Goal: Obtain resource: Obtain resource

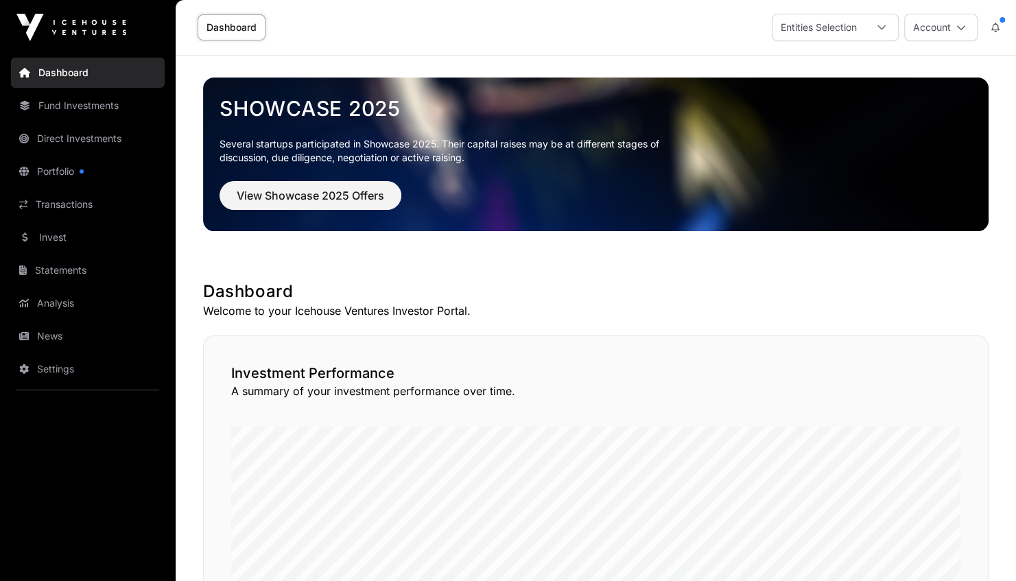
click at [884, 27] on icon at bounding box center [881, 27] width 8 height 5
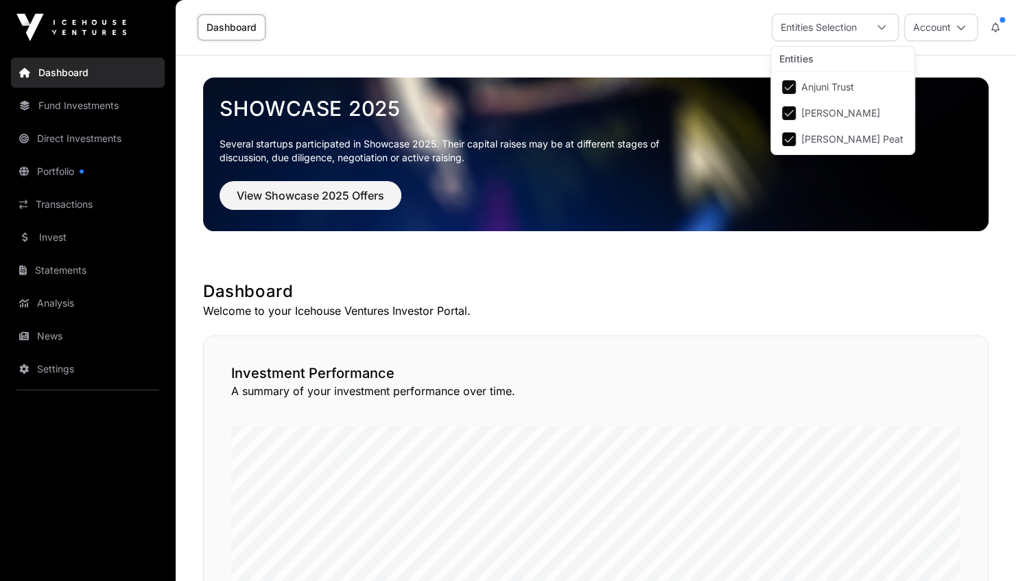
click at [884, 27] on icon at bounding box center [881, 27] width 8 height 5
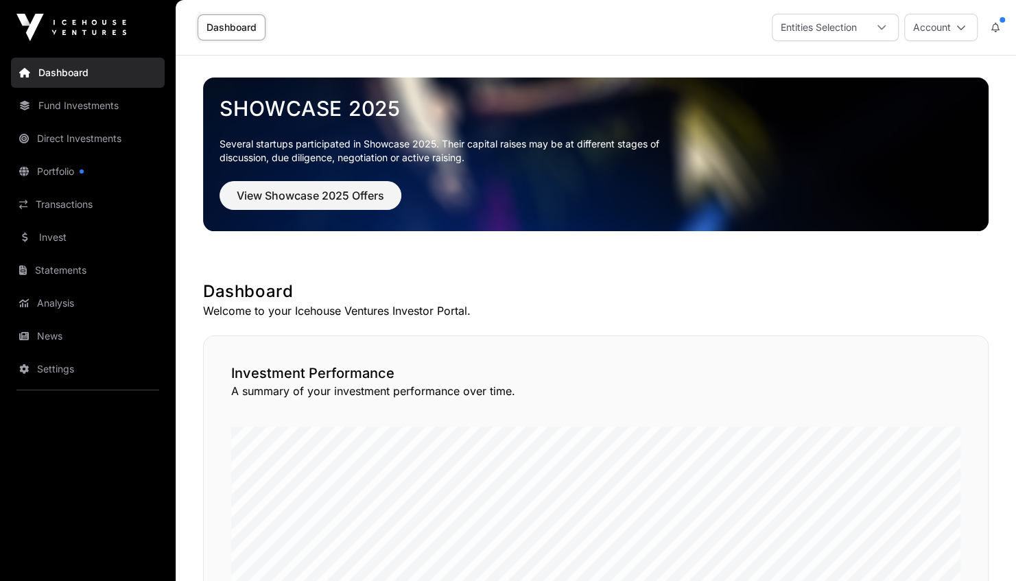
click at [92, 113] on link "Fund Investments" at bounding box center [88, 106] width 154 height 30
click at [882, 23] on icon at bounding box center [882, 28] width 10 height 10
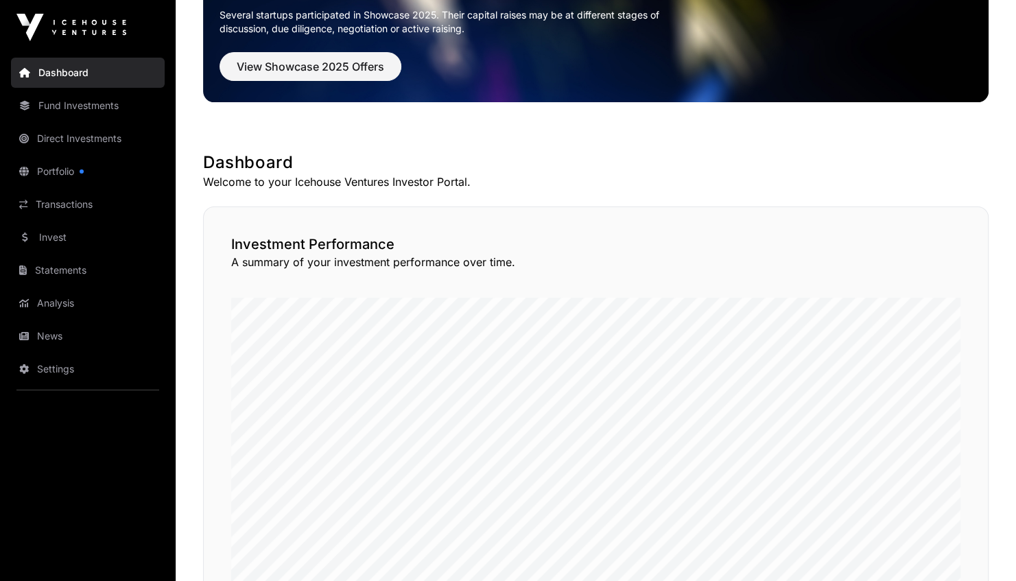
scroll to position [0, 0]
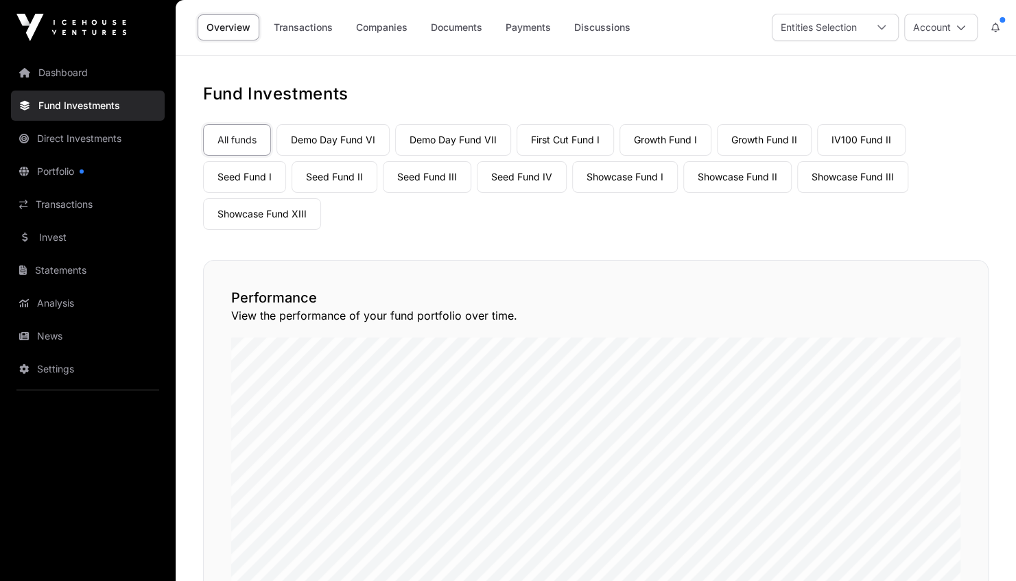
click at [376, 25] on link "Companies" at bounding box center [381, 27] width 69 height 26
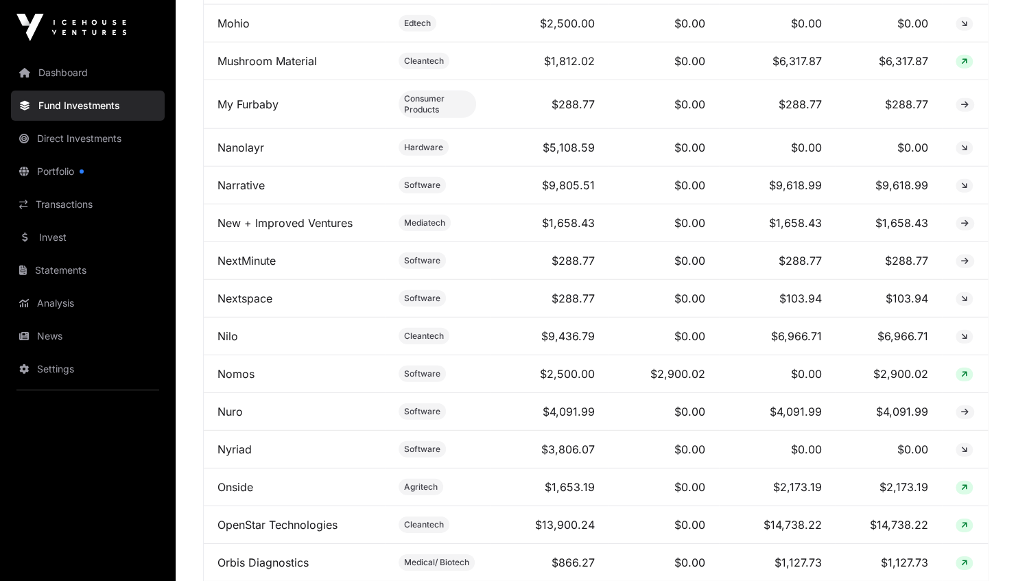
scroll to position [5204, 0]
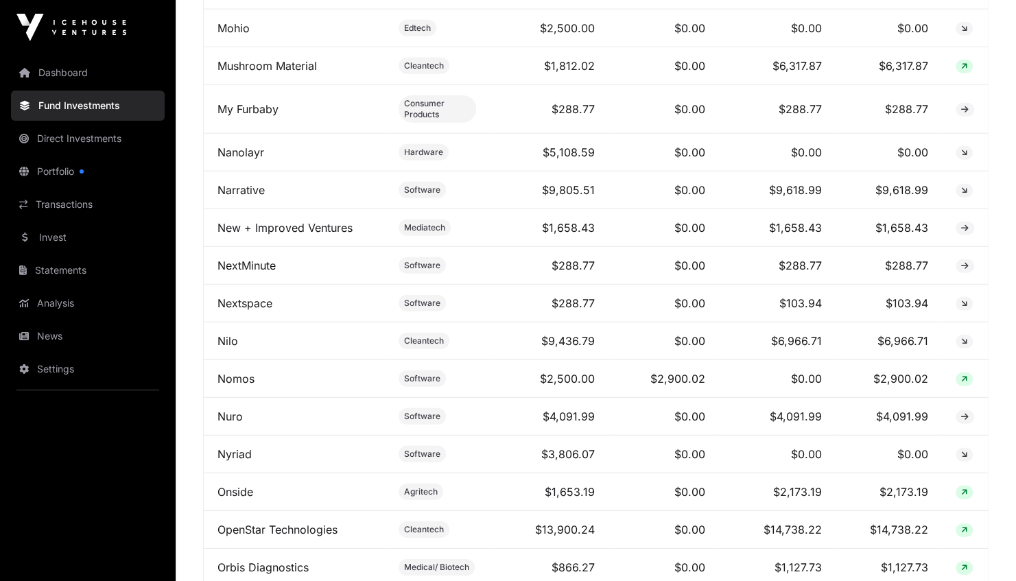
click at [228, 334] on link "Nilo" at bounding box center [227, 341] width 21 height 14
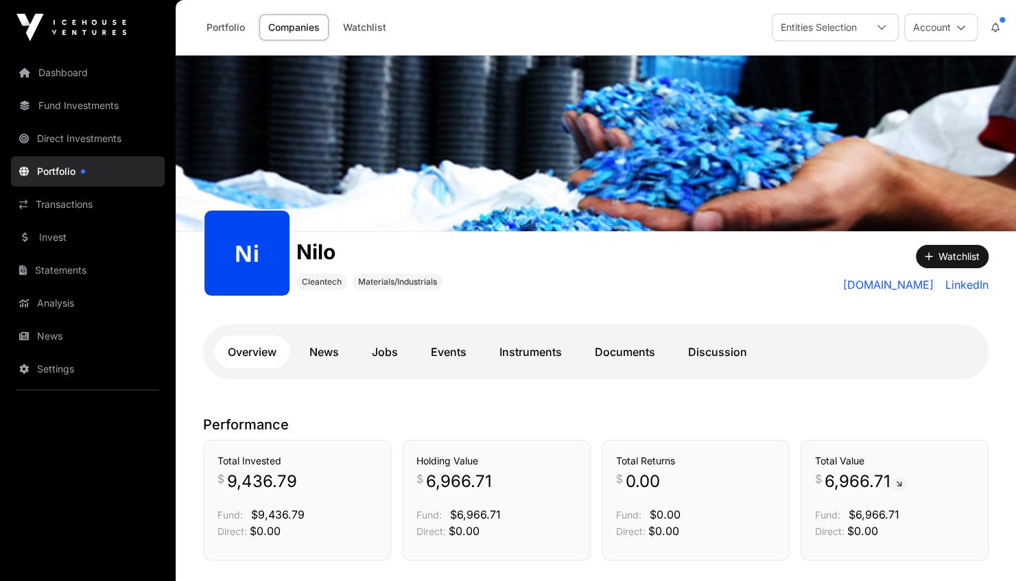
click at [626, 355] on link "Documents" at bounding box center [625, 351] width 88 height 33
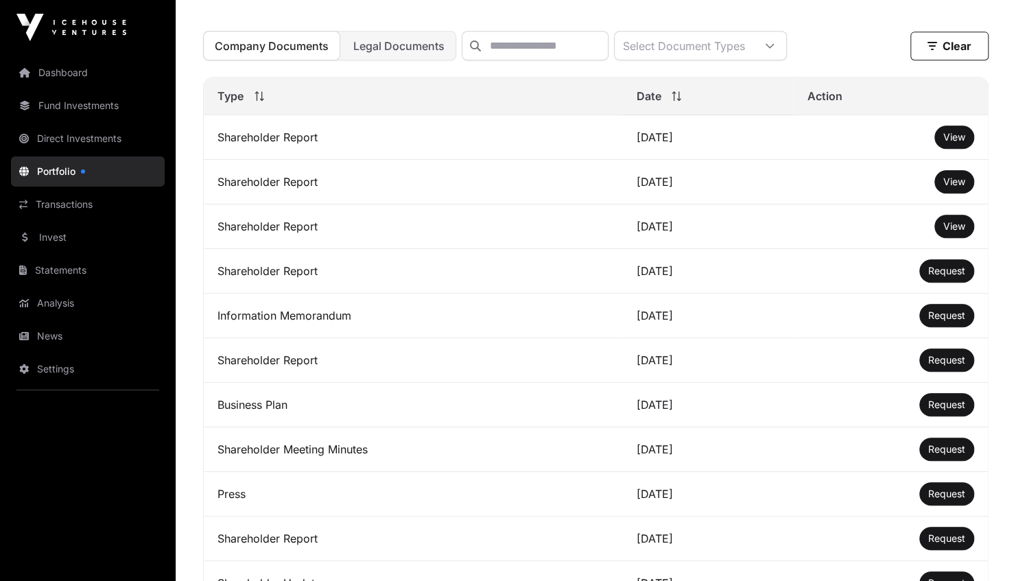
scroll to position [453, 0]
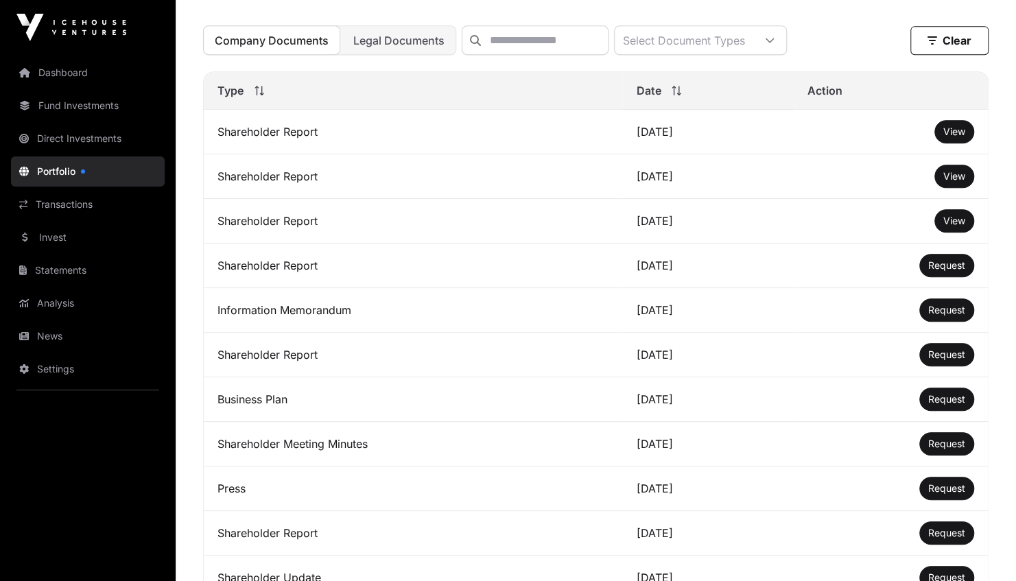
click at [945, 314] on span "Request" at bounding box center [946, 310] width 37 height 12
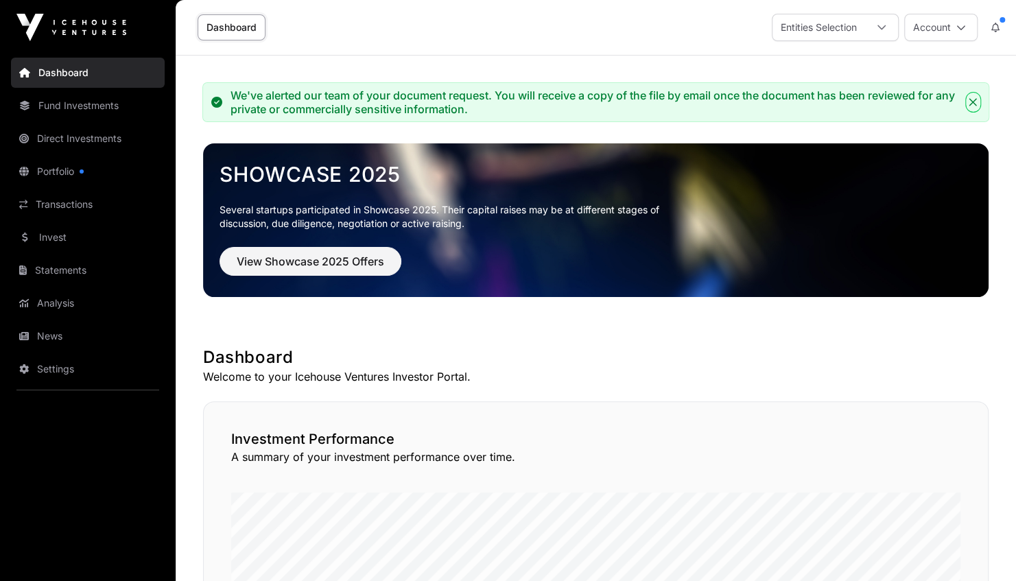
click at [974, 103] on icon "Close" at bounding box center [973, 103] width 8 height 8
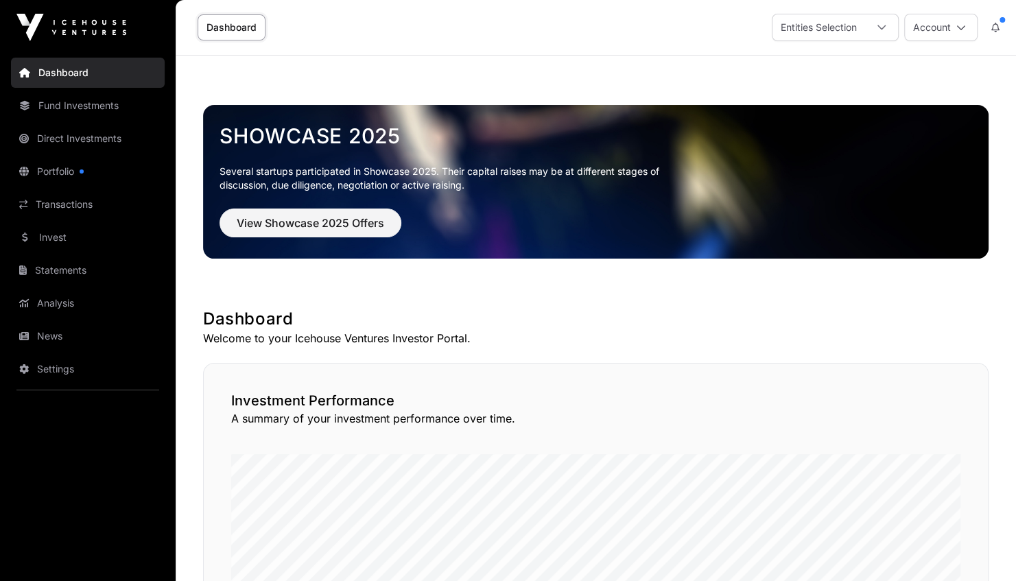
click at [51, 172] on link "Portfolio" at bounding box center [88, 171] width 154 height 30
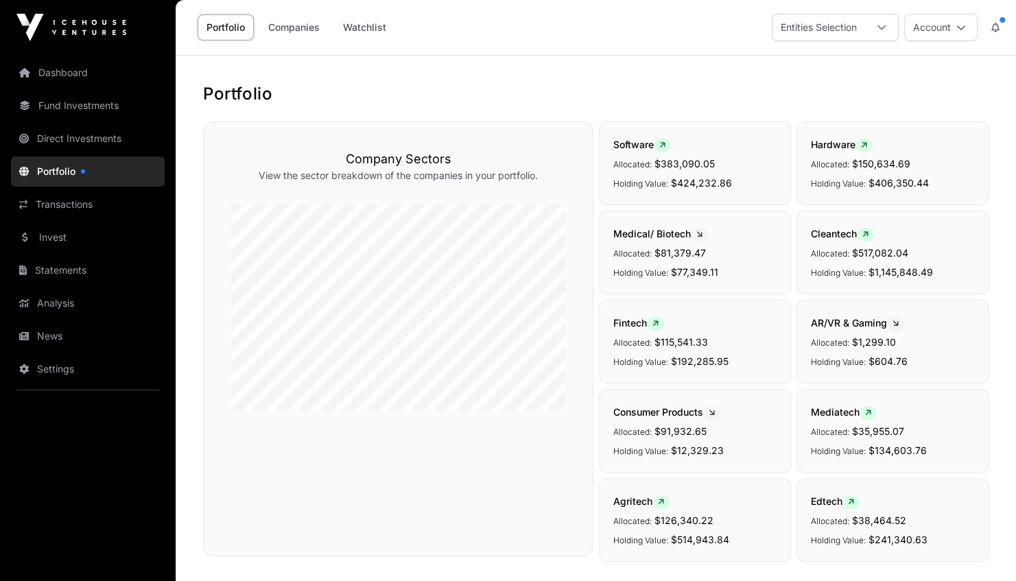
click at [290, 27] on link "Companies" at bounding box center [293, 27] width 69 height 26
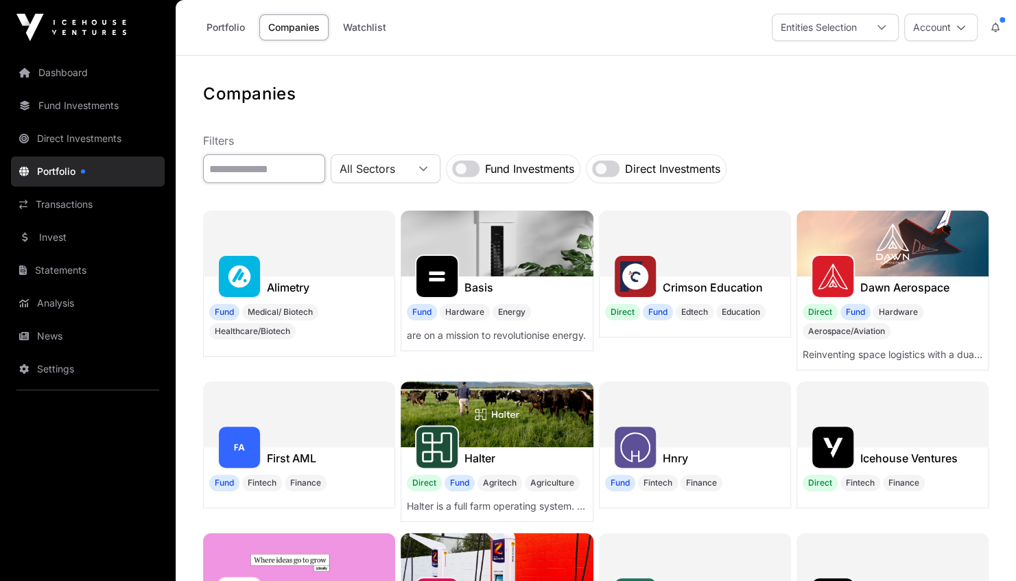
click at [232, 167] on input "text" at bounding box center [264, 168] width 122 height 29
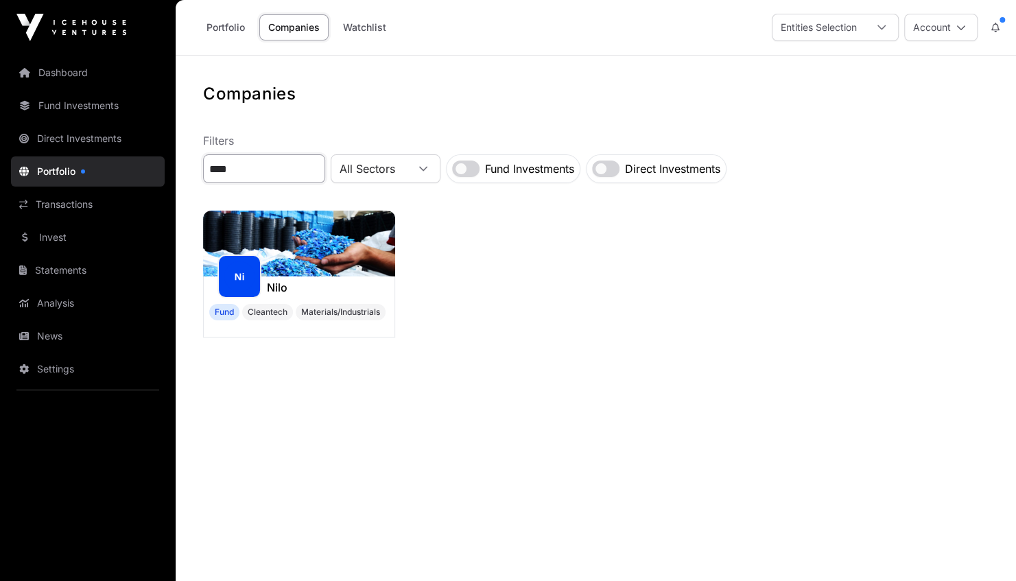
type input "****"
click at [262, 273] on img at bounding box center [299, 244] width 192 height 66
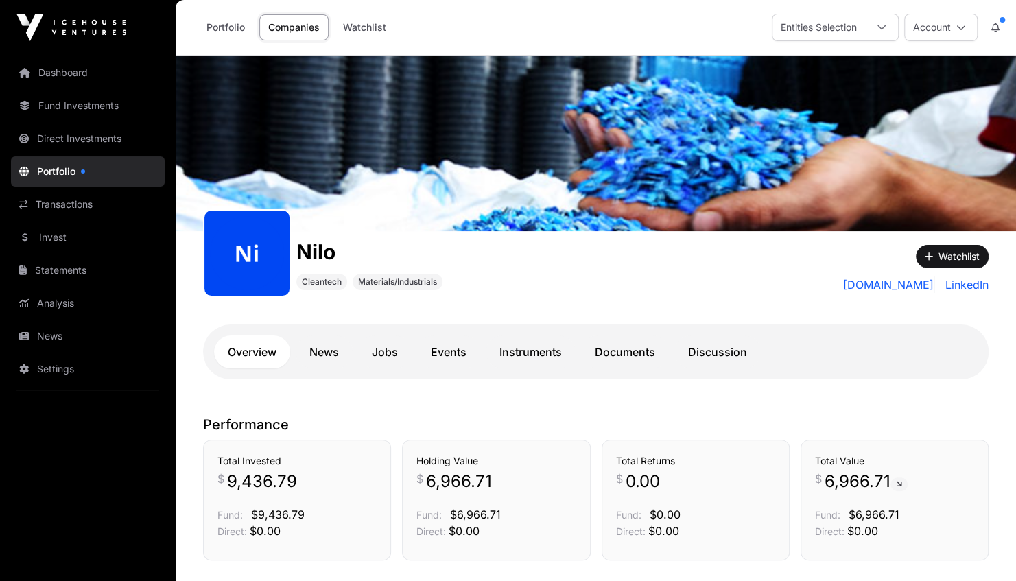
click at [624, 352] on link "Documents" at bounding box center [625, 351] width 88 height 33
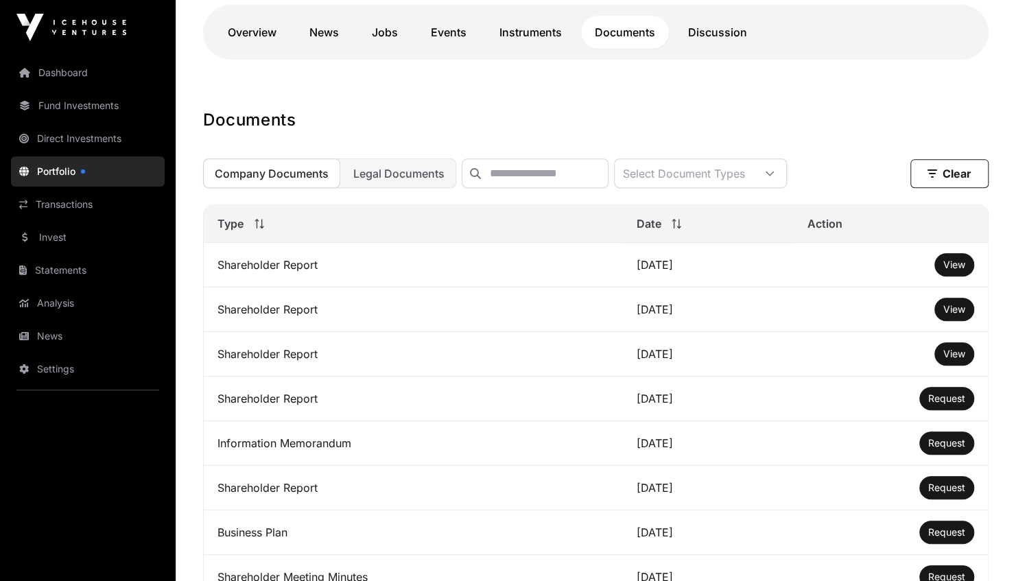
scroll to position [335, 0]
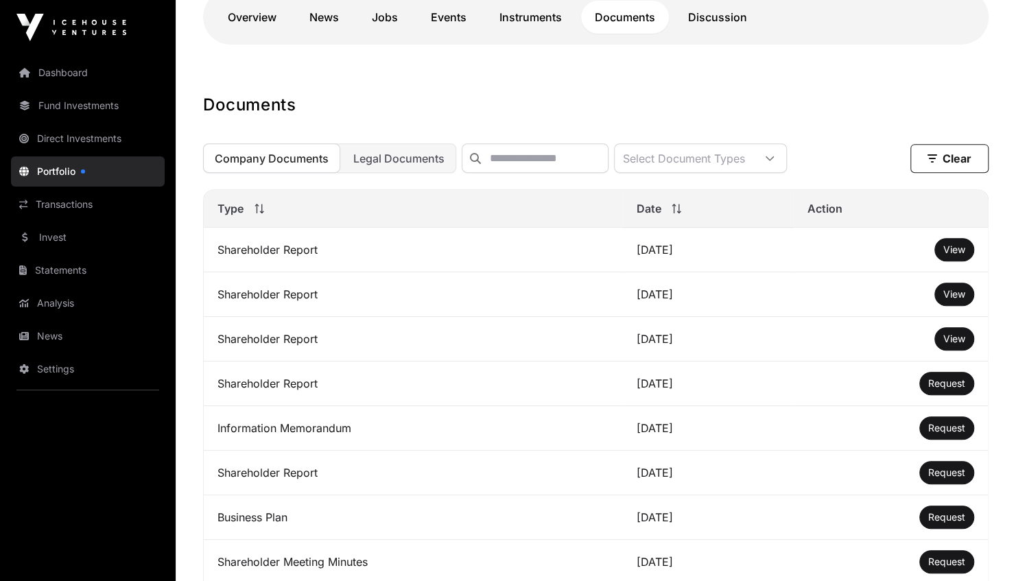
click at [943, 521] on span "Request" at bounding box center [946, 517] width 37 height 12
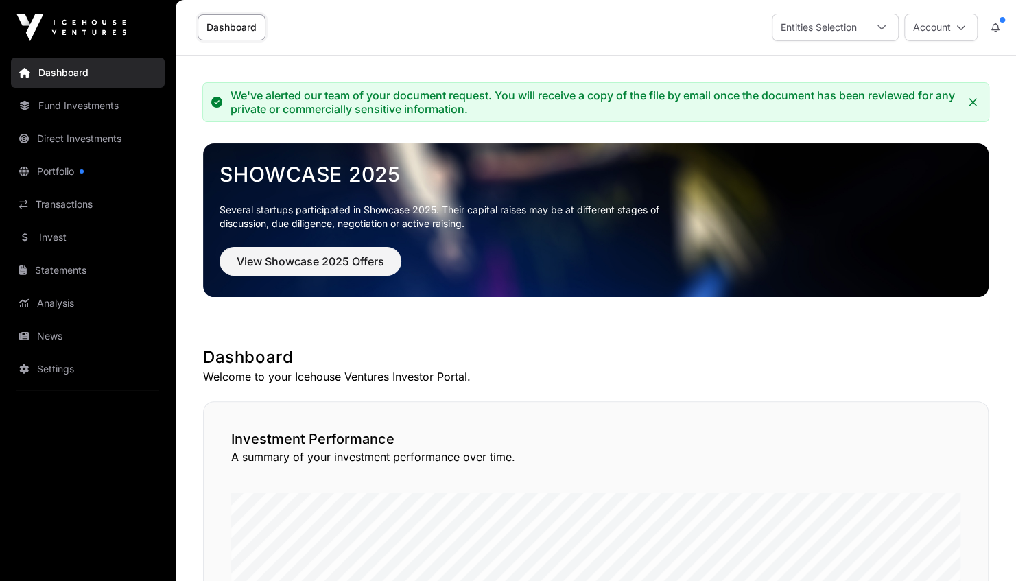
click at [54, 169] on link "Portfolio" at bounding box center [88, 171] width 154 height 30
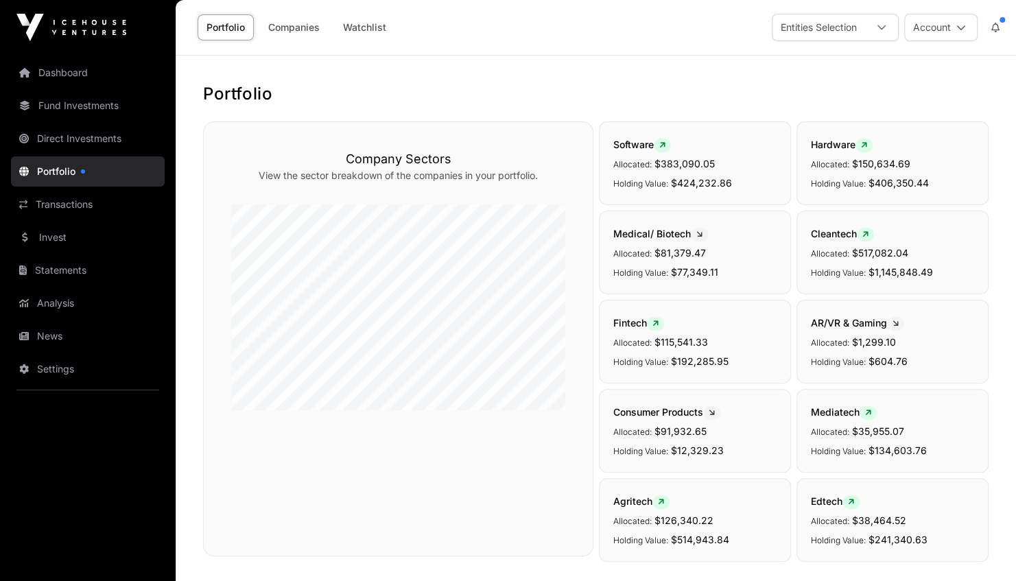
click at [59, 172] on link "Portfolio" at bounding box center [88, 171] width 154 height 30
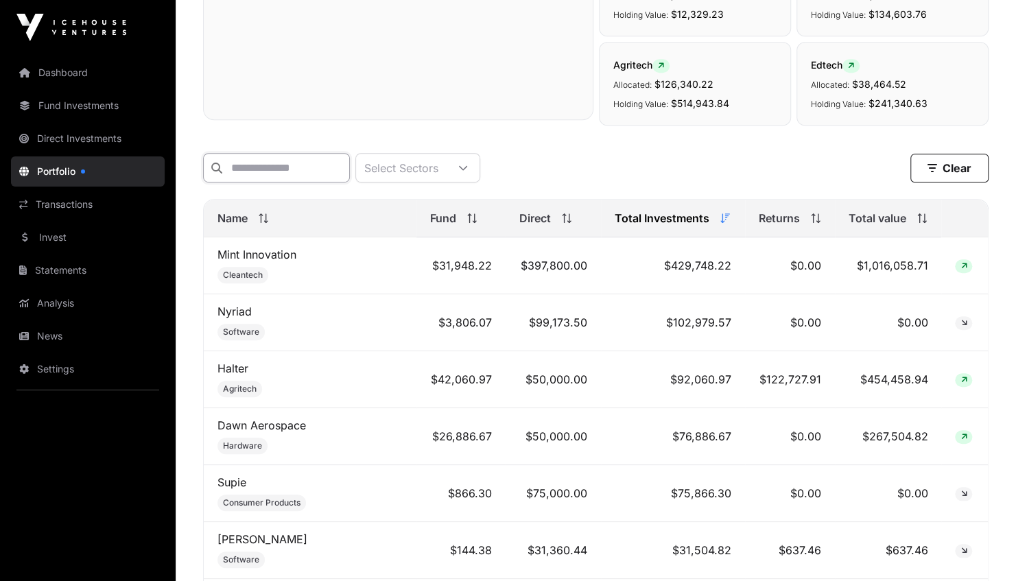
click at [279, 172] on input "text" at bounding box center [276, 168] width 147 height 30
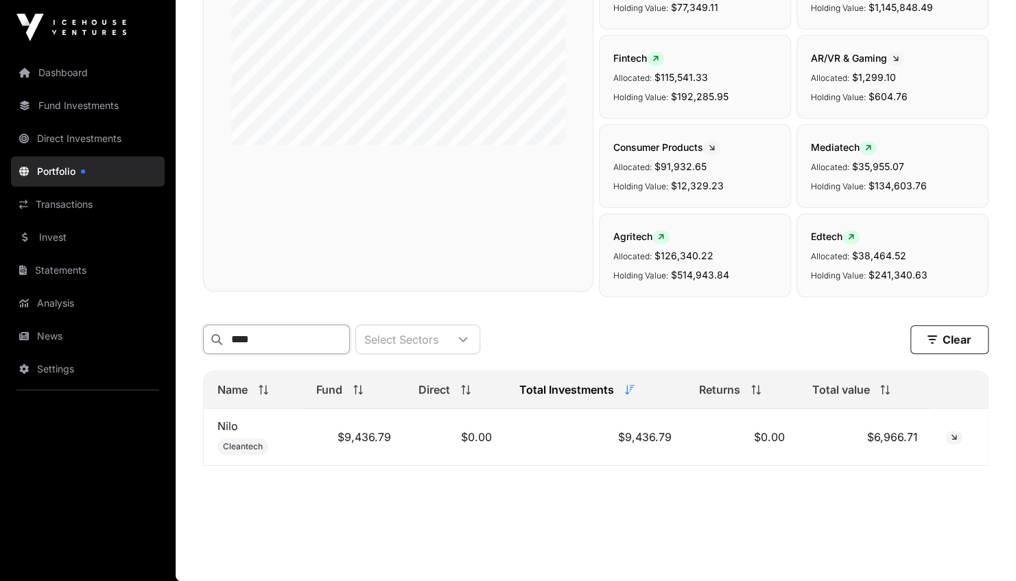
scroll to position [270, 0]
type input "****"
click at [231, 429] on link "Nilo" at bounding box center [227, 426] width 21 height 14
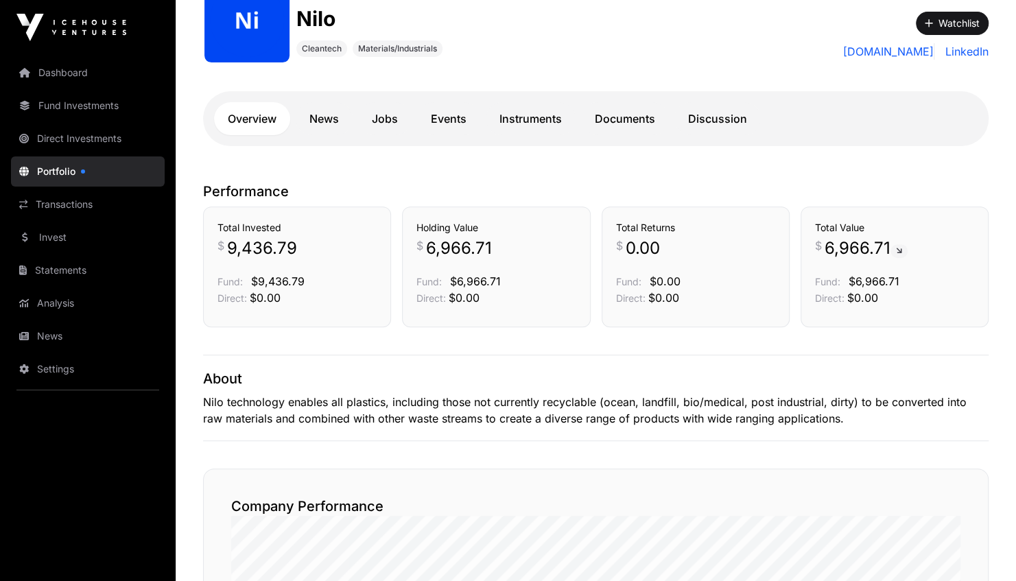
scroll to position [233, 0]
click at [324, 122] on link "News" at bounding box center [324, 119] width 57 height 33
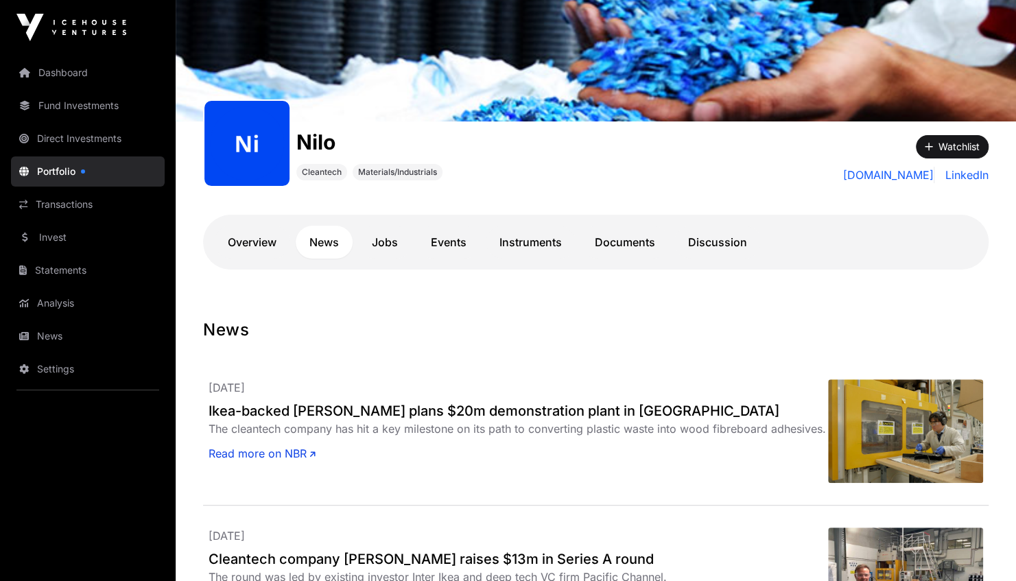
scroll to position [131, 0]
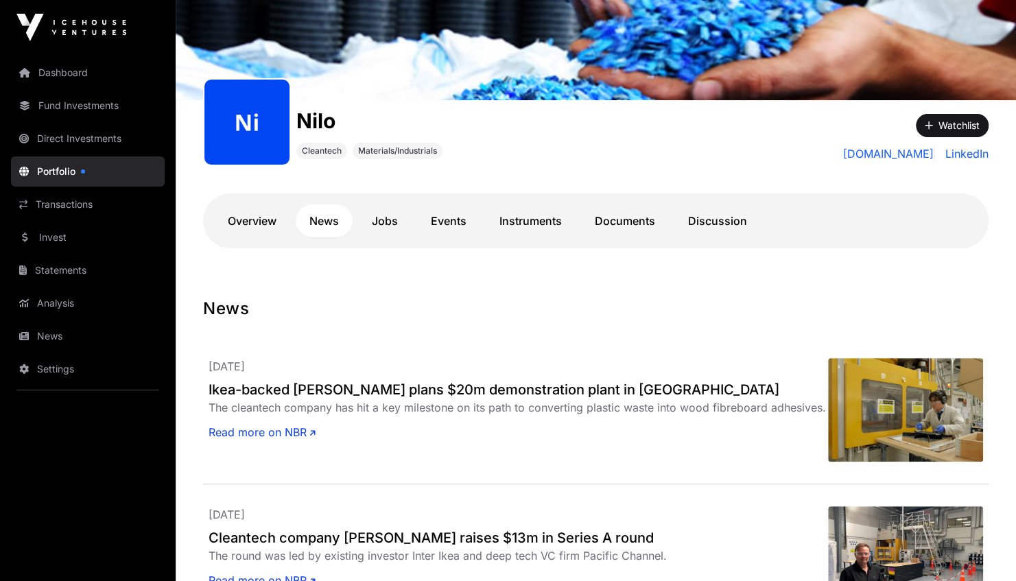
click at [626, 224] on link "Documents" at bounding box center [625, 220] width 88 height 33
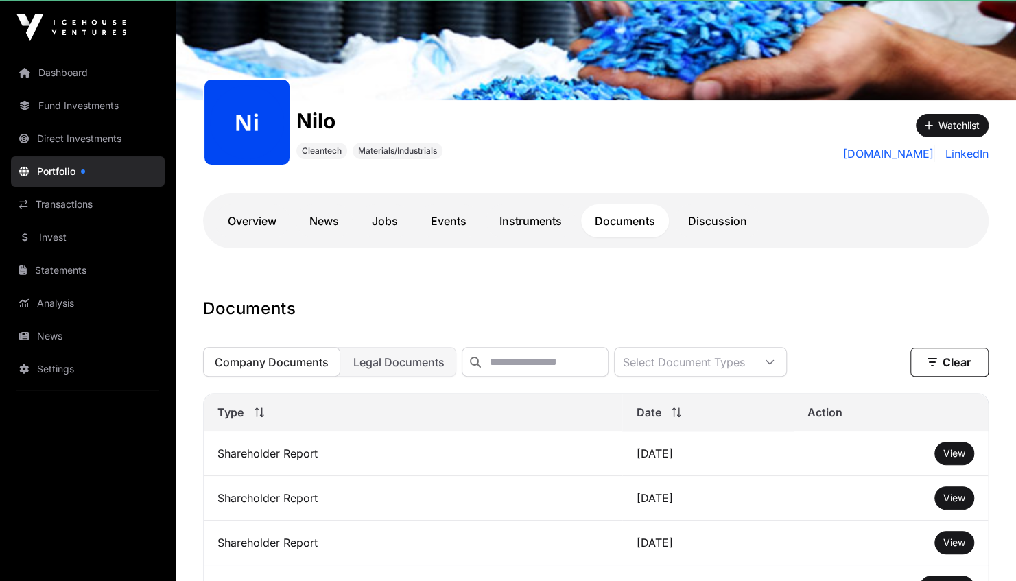
click at [615, 215] on link "Documents" at bounding box center [625, 220] width 88 height 33
click at [952, 459] on span "View" at bounding box center [954, 453] width 22 height 12
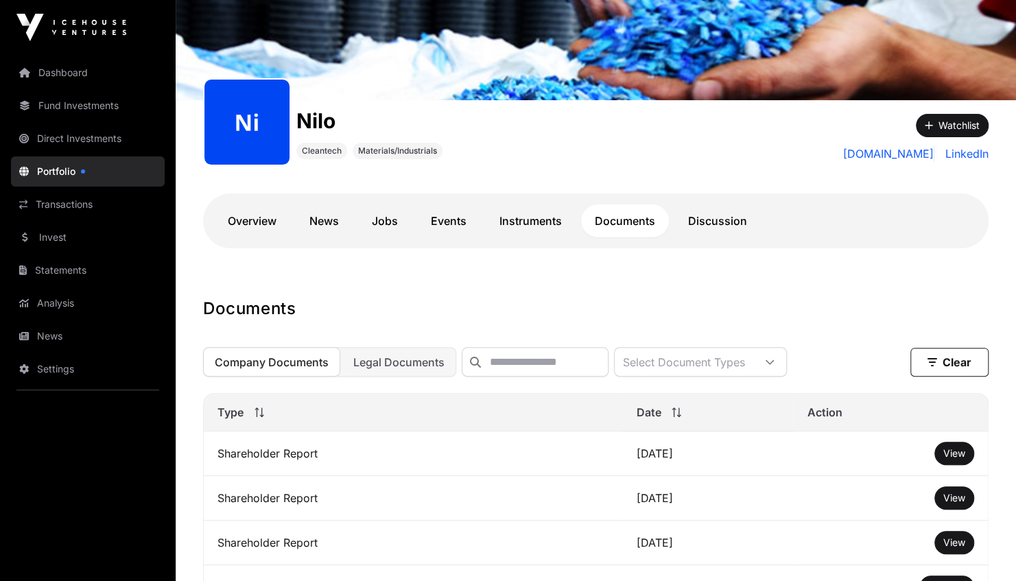
click at [947, 459] on span "View" at bounding box center [954, 453] width 22 height 12
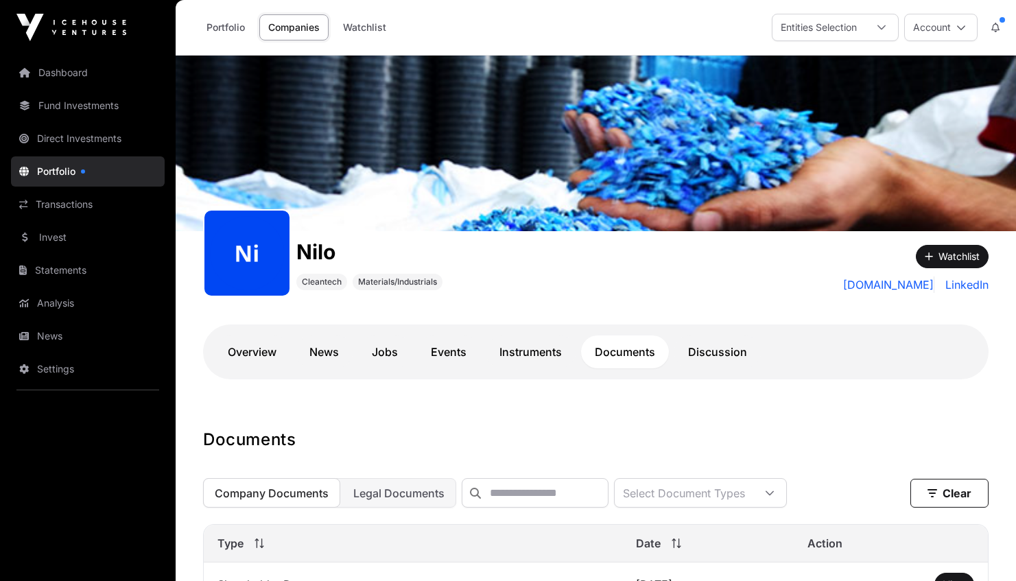
scroll to position [453, 0]
